Goal: Task Accomplishment & Management: Use online tool/utility

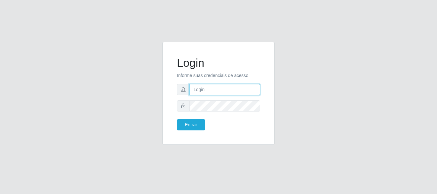
click at [193, 91] on input "text" at bounding box center [225, 89] width 71 height 11
type input "ritaiwof@B5"
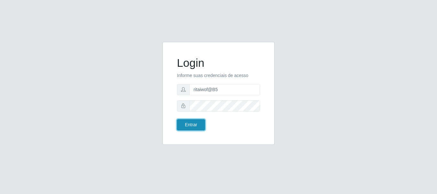
click at [183, 121] on button "Entrar" at bounding box center [191, 124] width 28 height 11
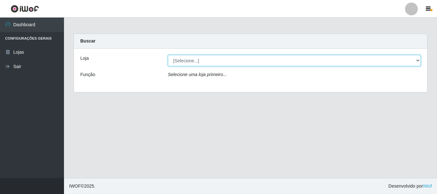
click at [420, 59] on select "[Selecione...] Bemais Supermercados - B5 Anatólia" at bounding box center [294, 60] width 253 height 11
select select "405"
click at [168, 55] on select "[Selecione...] Bemais Supermercados - B5 Anatólia" at bounding box center [294, 60] width 253 height 11
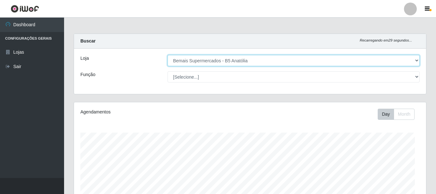
scroll to position [133, 352]
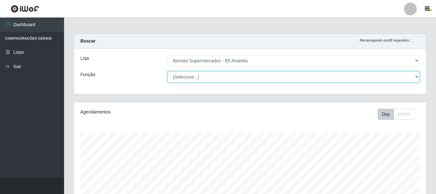
click at [416, 77] on select "[Selecione...] ASG ASG + ASG ++ Auxiliar de Estacionamento Auxiliar de Estacion…" at bounding box center [293, 76] width 252 height 11
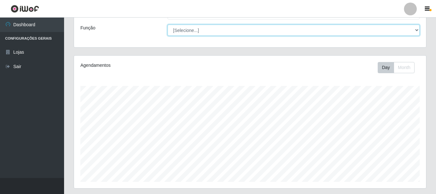
scroll to position [0, 0]
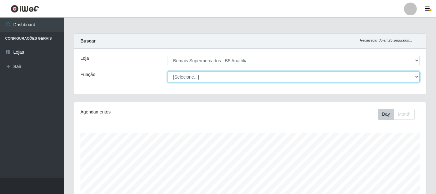
drag, startPoint x: 416, startPoint y: 78, endPoint x: 410, endPoint y: 82, distance: 7.5
click at [416, 78] on select "[Selecione...] ASG ASG + ASG ++ Auxiliar de Estacionamento Auxiliar de Estacion…" at bounding box center [293, 76] width 252 height 11
select select "82"
click at [167, 71] on select "[Selecione...] ASG ASG + ASG ++ Auxiliar de Estacionamento Auxiliar de Estacion…" at bounding box center [293, 76] width 252 height 11
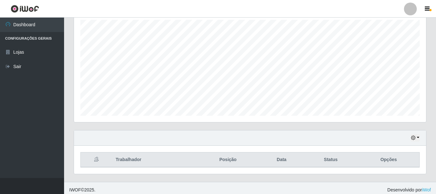
scroll to position [117, 0]
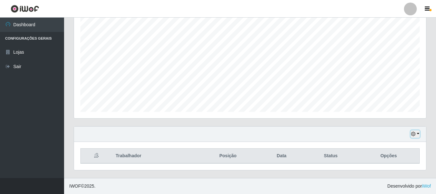
click at [414, 134] on icon "button" at bounding box center [413, 134] width 4 height 4
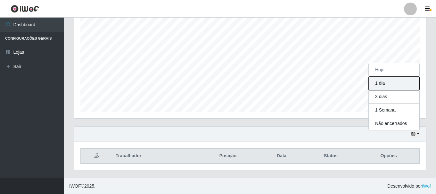
click at [384, 84] on button "1 dia" at bounding box center [394, 83] width 51 height 13
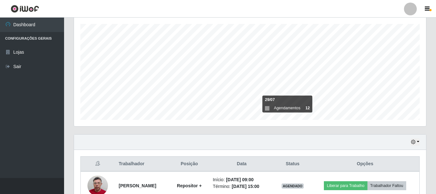
scroll to position [78, 0]
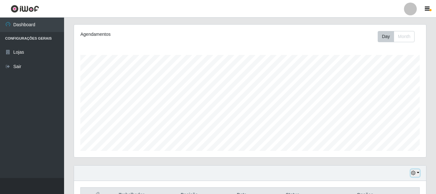
click at [412, 173] on icon "button" at bounding box center [413, 173] width 4 height 4
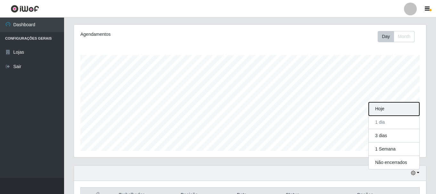
click at [383, 110] on button "Hoje" at bounding box center [394, 108] width 51 height 13
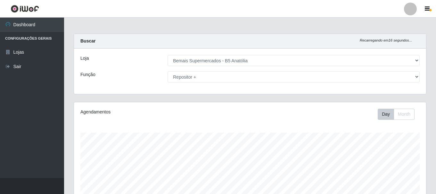
scroll to position [117, 0]
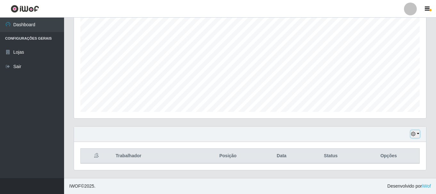
click at [416, 133] on button "button" at bounding box center [414, 134] width 9 height 7
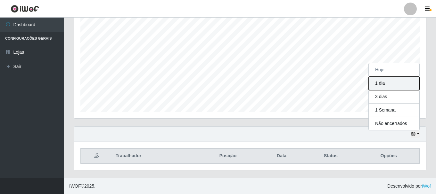
click at [384, 84] on button "1 dia" at bounding box center [394, 83] width 51 height 13
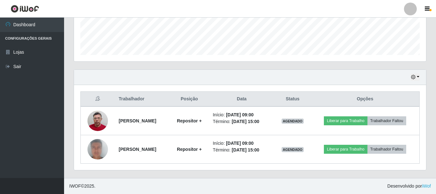
scroll to position [0, 0]
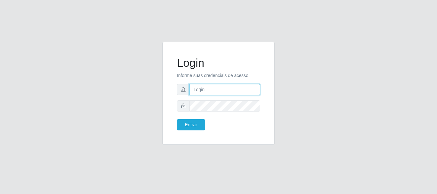
click at [204, 86] on input "text" at bounding box center [225, 89] width 71 height 11
type input "ritaiwof@B5"
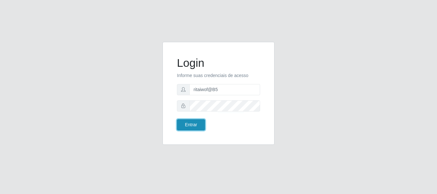
click at [195, 126] on button "Entrar" at bounding box center [191, 124] width 28 height 11
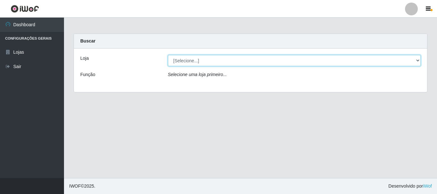
click at [416, 61] on select "[Selecione...] Bemais Supermercados - B5 Anatólia" at bounding box center [294, 60] width 253 height 11
select select "405"
click at [168, 55] on select "[Selecione...] Bemais Supermercados - B5 Anatólia" at bounding box center [294, 60] width 253 height 11
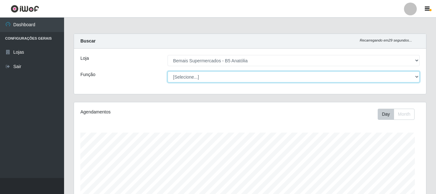
click at [418, 75] on select "[Selecione...] ASG ASG + ASG ++ Auxiliar de Estacionamento Auxiliar de Estacion…" at bounding box center [293, 76] width 252 height 11
click at [167, 71] on select "[Selecione...] ASG ASG + ASG ++ Auxiliar de Estacionamento Auxiliar de Estacion…" at bounding box center [293, 76] width 252 height 11
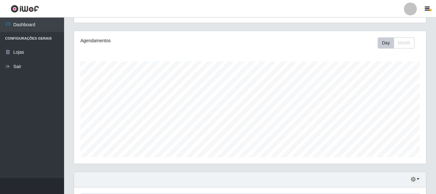
scroll to position [117, 0]
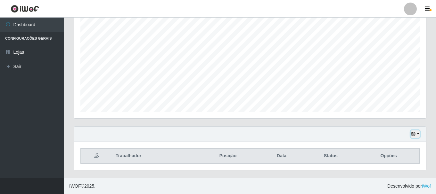
click at [413, 133] on icon "button" at bounding box center [413, 134] width 4 height 4
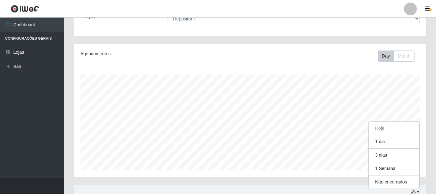
scroll to position [0, 0]
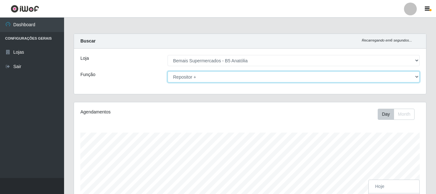
drag, startPoint x: 417, startPoint y: 78, endPoint x: 415, endPoint y: 82, distance: 3.6
click at [417, 79] on select "[Selecione...] ASG ASG + ASG ++ Auxiliar de Estacionamento Auxiliar de Estacion…" at bounding box center [293, 76] width 252 height 11
select select "24"
click at [167, 71] on select "[Selecione...] ASG ASG + ASG ++ Auxiliar de Estacionamento Auxiliar de Estacion…" at bounding box center [293, 76] width 252 height 11
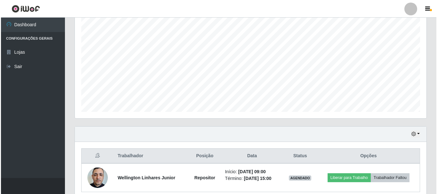
scroll to position [145, 0]
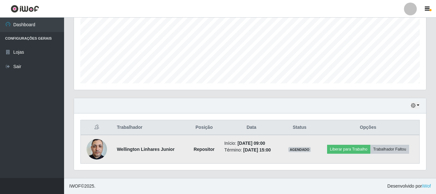
click at [92, 150] on img at bounding box center [96, 149] width 20 height 27
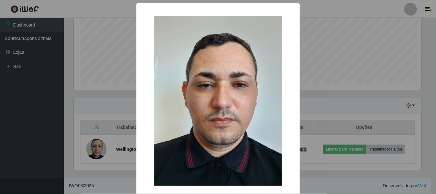
scroll to position [133, 349]
click at [336, 93] on div "× OK Cancel" at bounding box center [218, 97] width 437 height 194
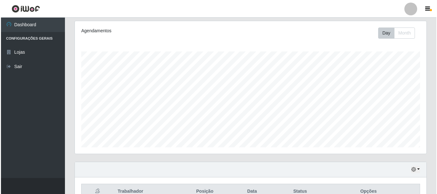
scroll to position [145, 0]
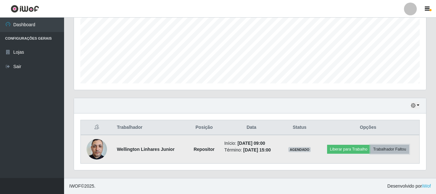
click at [392, 150] on button "Trabalhador Faltou" at bounding box center [389, 149] width 39 height 9
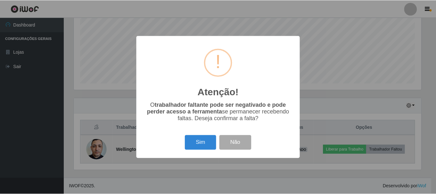
scroll to position [133, 349]
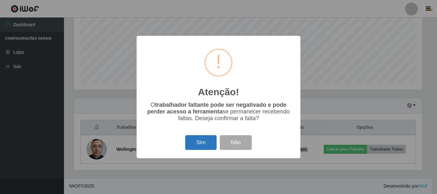
click at [201, 144] on button "Sim" at bounding box center [200, 142] width 31 height 15
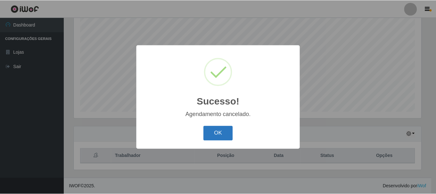
scroll to position [117, 0]
click at [222, 134] on button "OK" at bounding box center [219, 133] width 30 height 15
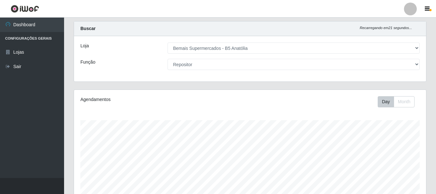
scroll to position [0, 0]
